Goal: Information Seeking & Learning: Find specific fact

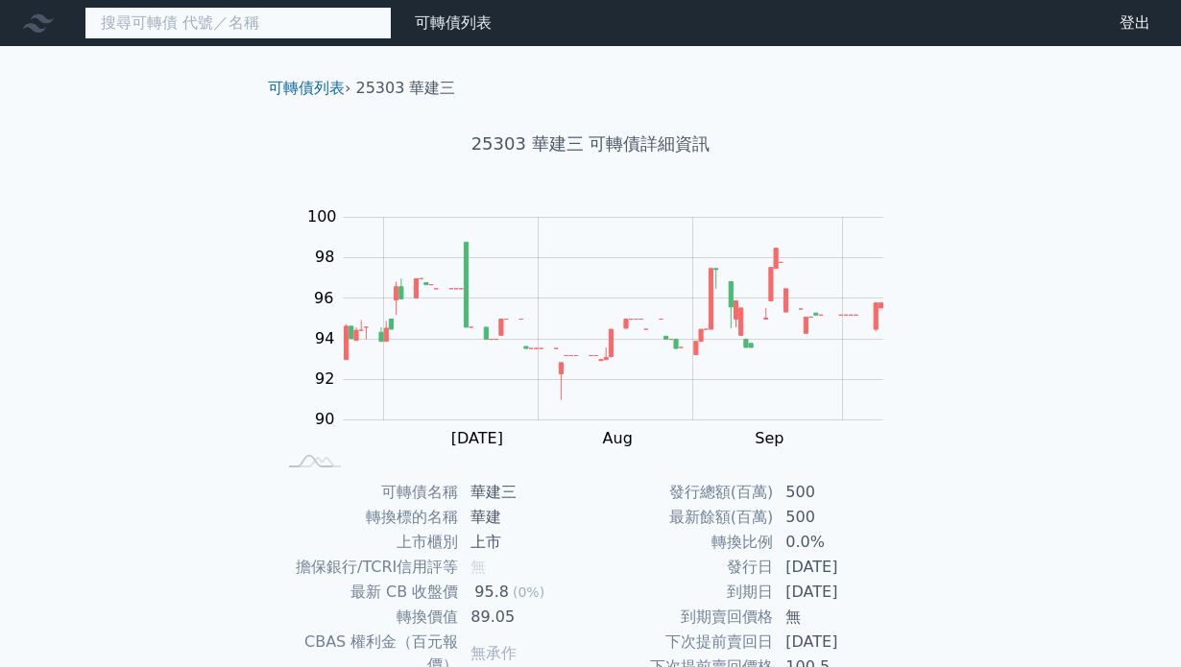
click at [304, 21] on input at bounding box center [237, 23] width 307 height 33
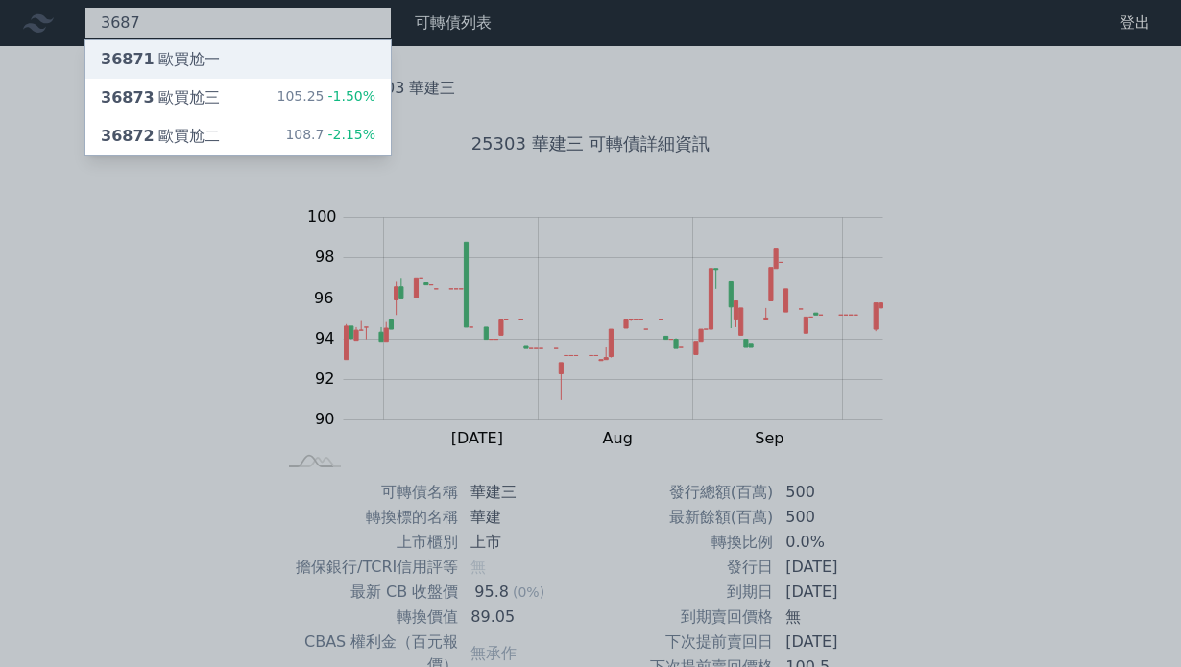
type input "3687"
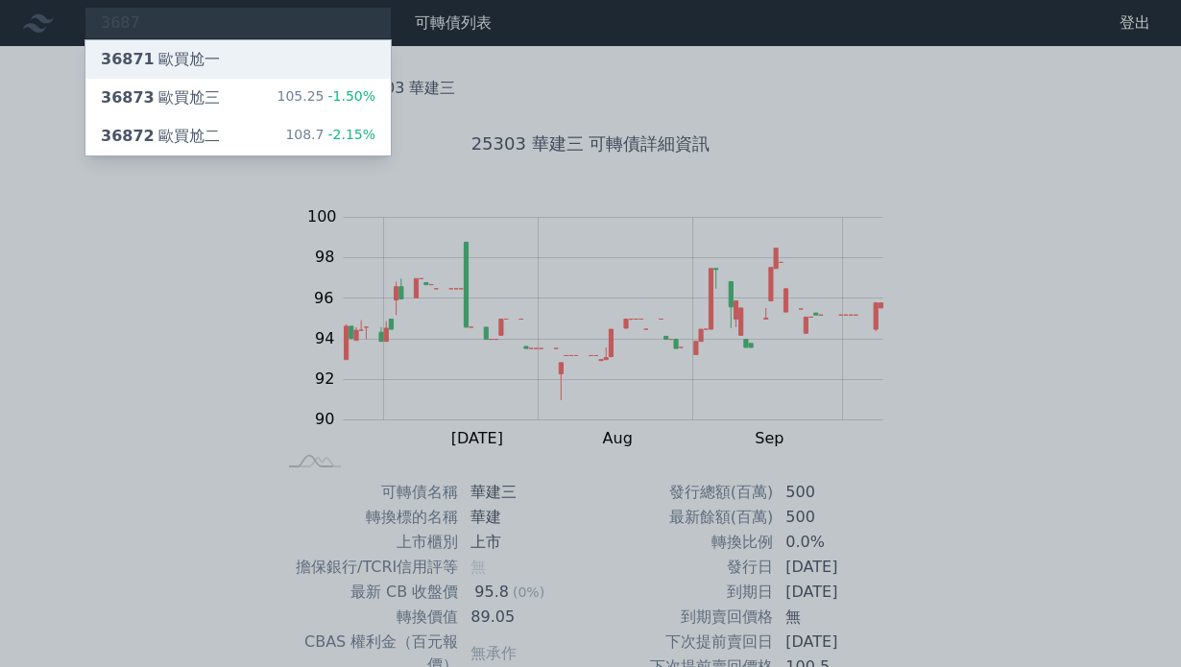
click at [276, 54] on div "36871 歐買尬一" at bounding box center [237, 59] width 305 height 38
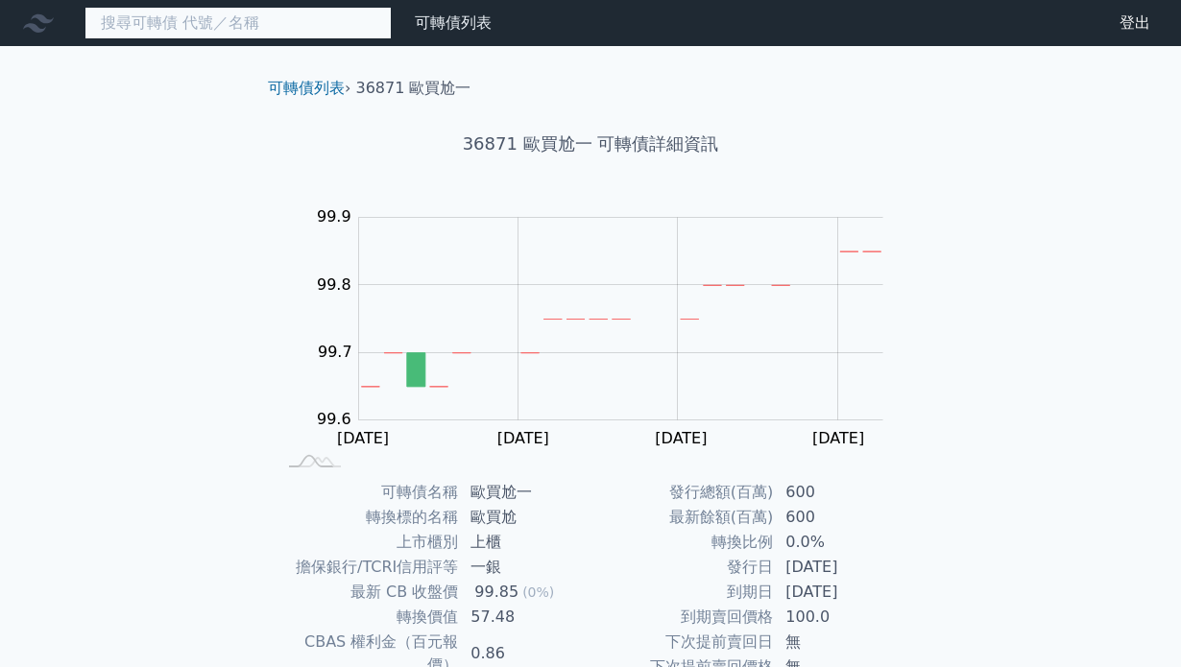
click at [297, 31] on input at bounding box center [237, 23] width 307 height 33
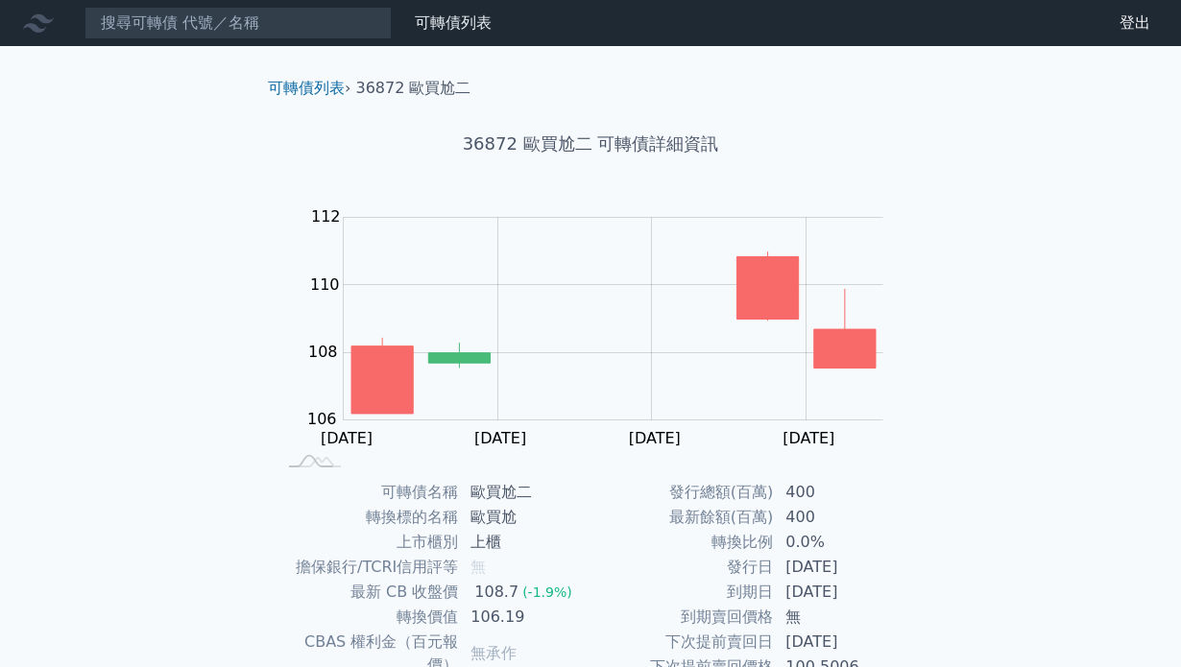
scroll to position [200, 0]
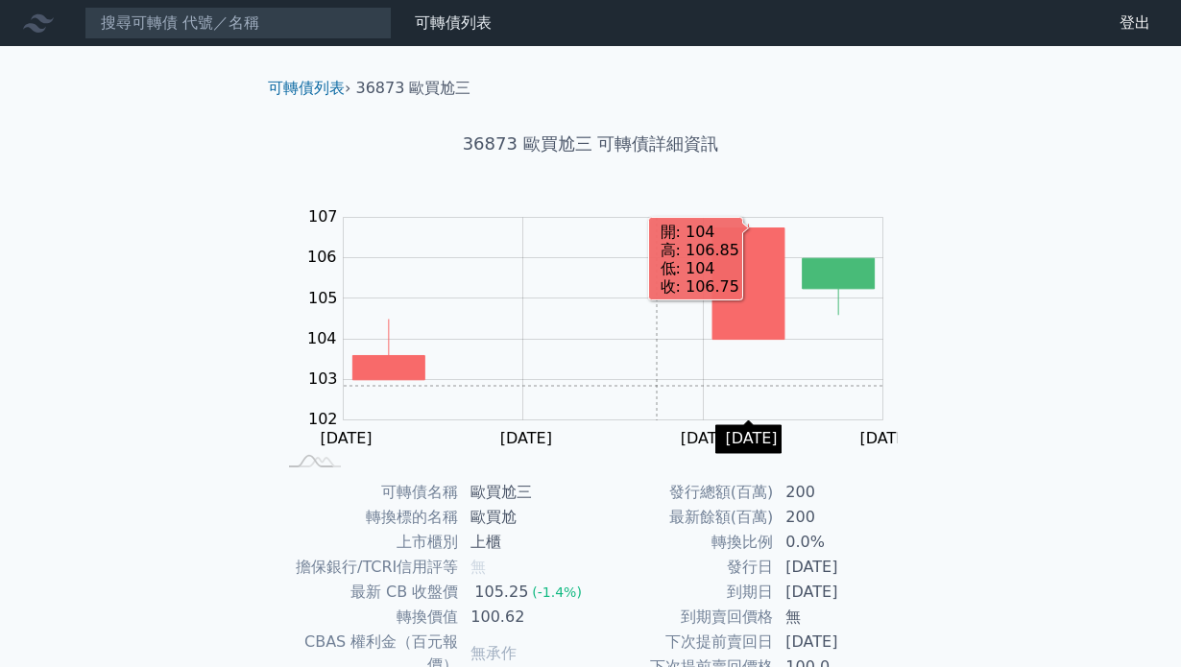
scroll to position [232, 0]
